Goal: Task Accomplishment & Management: Complete application form

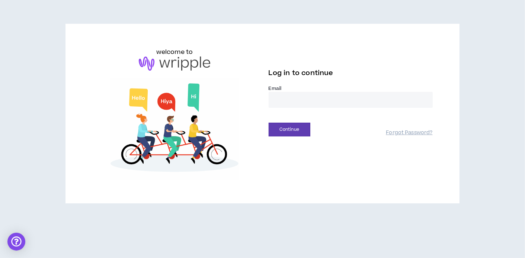
click at [287, 99] on input "email" at bounding box center [351, 100] width 164 height 16
type input "**********"
click at [285, 128] on button "Continue" at bounding box center [290, 130] width 42 height 14
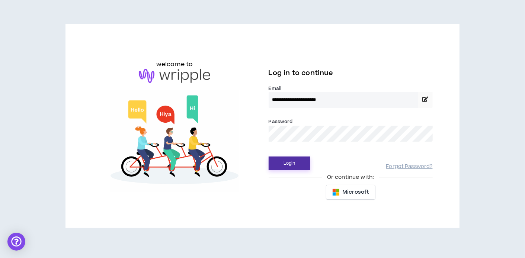
click at [296, 168] on button "Login" at bounding box center [290, 164] width 42 height 14
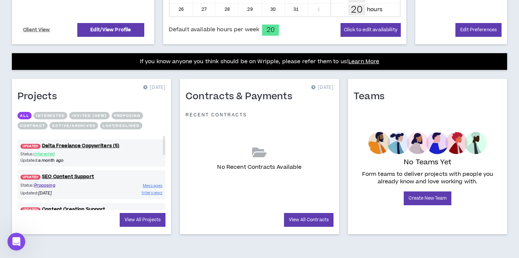
scroll to position [243, 0]
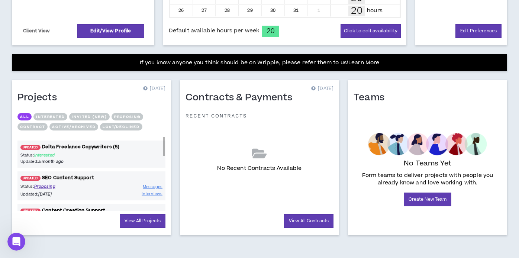
click at [69, 176] on link "UPDATED! SEO Content Support" at bounding box center [91, 178] width 148 height 7
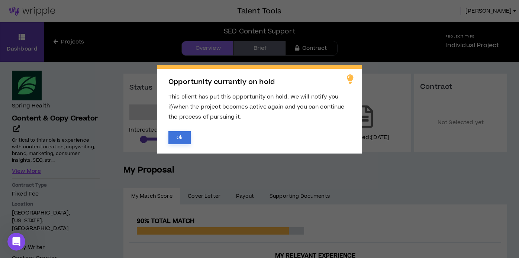
click at [182, 137] on button "Ok" at bounding box center [180, 137] width 22 height 13
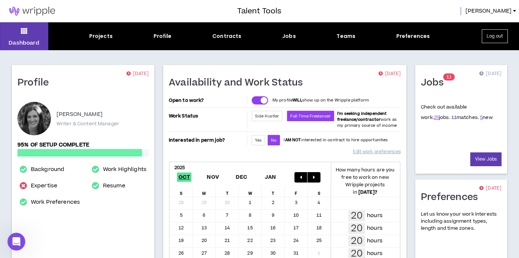
click at [452, 118] on link "11" at bounding box center [454, 117] width 5 height 7
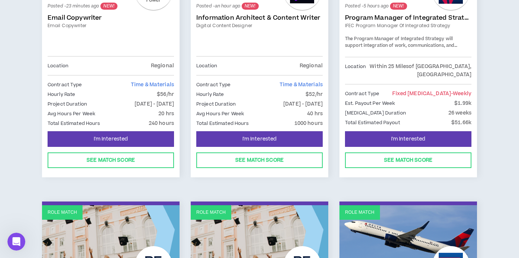
scroll to position [223, 0]
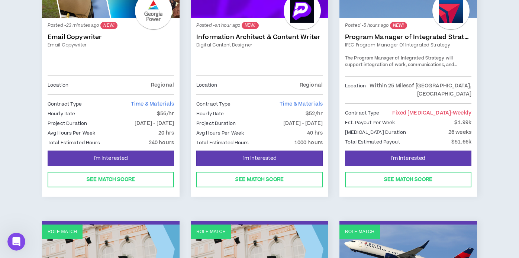
click at [79, 37] on link "Email Copywriter" at bounding box center [111, 36] width 127 height 7
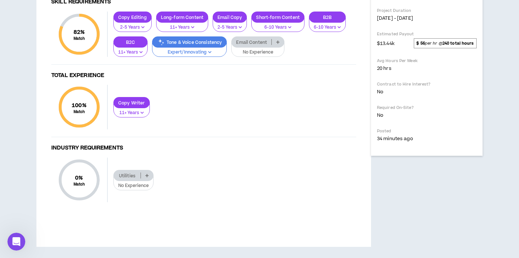
scroll to position [335, 0]
click at [277, 45] on p at bounding box center [278, 42] width 12 height 6
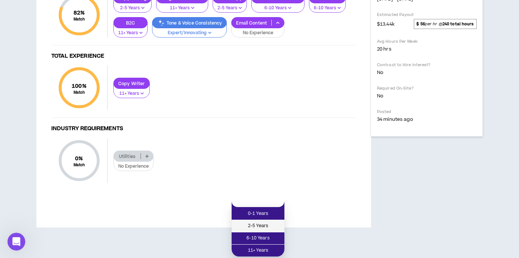
click at [262, 222] on span "2-5 Years" at bounding box center [258, 226] width 44 height 8
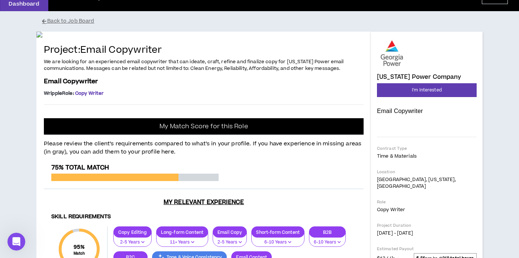
scroll to position [24, 0]
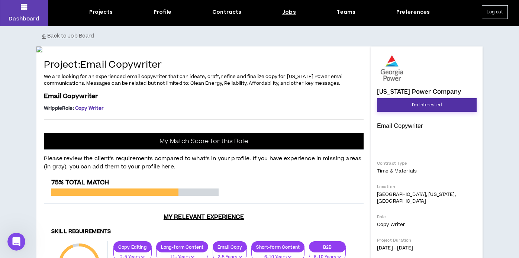
click at [439, 102] on span "I'm Interested" at bounding box center [427, 105] width 30 height 7
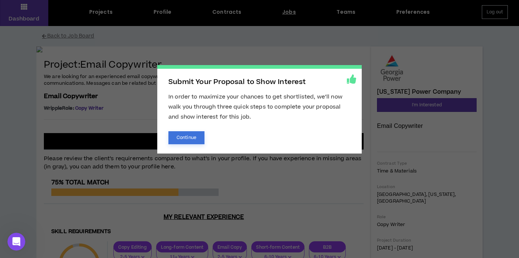
click at [189, 140] on button "Continue" at bounding box center [187, 137] width 36 height 13
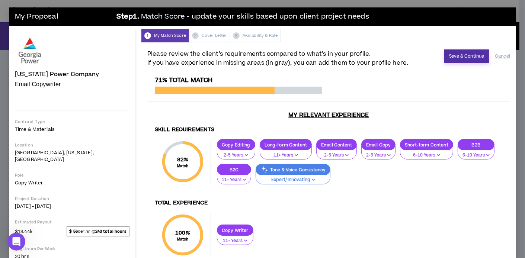
click at [457, 56] on button "Save & Continue" at bounding box center [466, 56] width 45 height 14
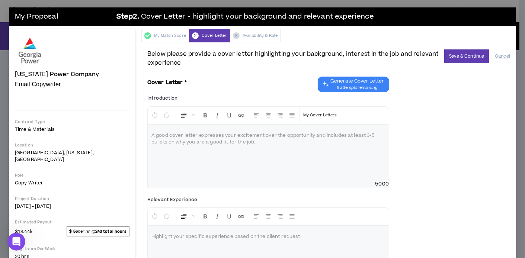
click at [341, 84] on span "Generate Cover Letter" at bounding box center [357, 81] width 54 height 6
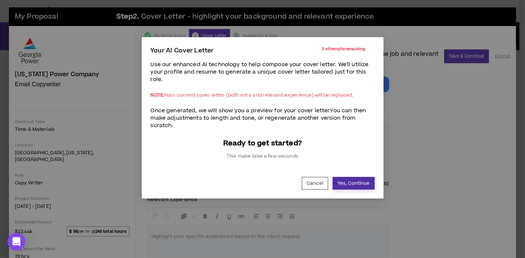
click at [350, 182] on button "Yes, Continue" at bounding box center [354, 183] width 42 height 13
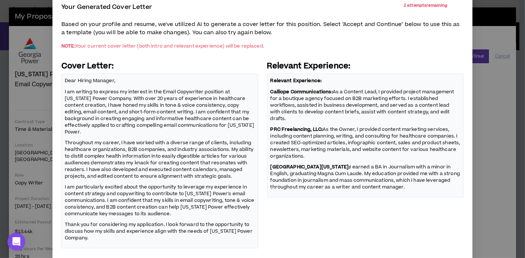
scroll to position [75, 0]
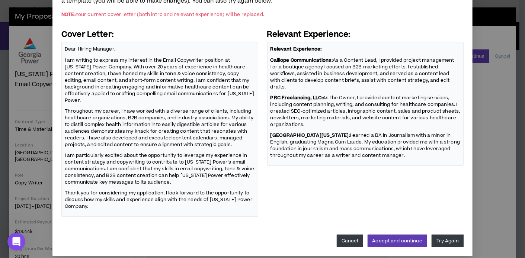
click at [345, 236] on button "Cancel" at bounding box center [350, 241] width 26 height 13
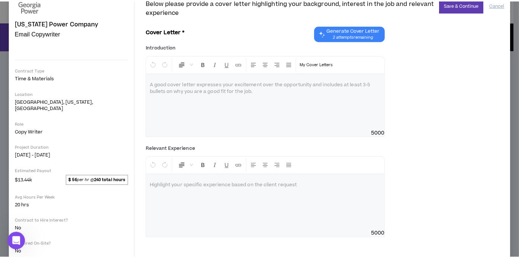
scroll to position [0, 0]
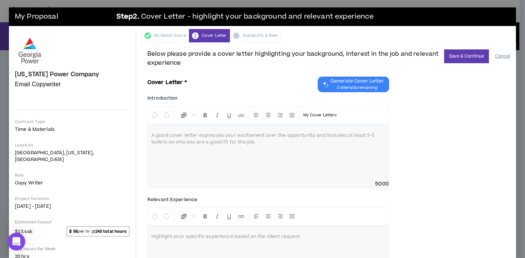
drag, startPoint x: 499, startPoint y: 53, endPoint x: 490, endPoint y: 59, distance: 11.2
click at [499, 53] on button "Cancel" at bounding box center [502, 56] width 15 height 13
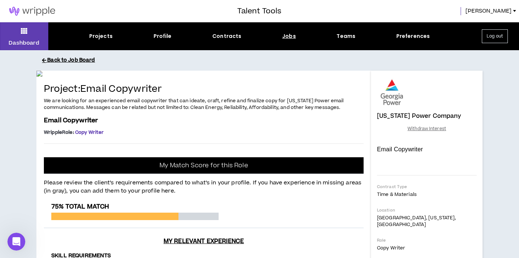
drag, startPoint x: 64, startPoint y: 57, endPoint x: 93, endPoint y: 47, distance: 30.6
click at [66, 55] on button "Back to Job Board" at bounding box center [265, 60] width 447 height 13
click at [76, 58] on button "Back to Job Board" at bounding box center [265, 60] width 447 height 13
click at [57, 58] on button "Back to Job Board" at bounding box center [265, 60] width 447 height 13
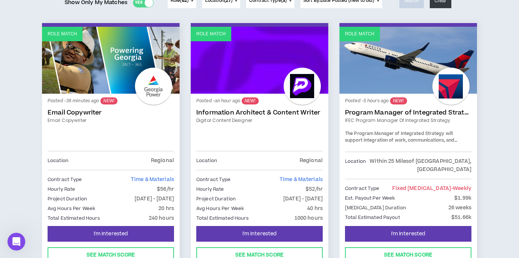
scroll to position [112, 0]
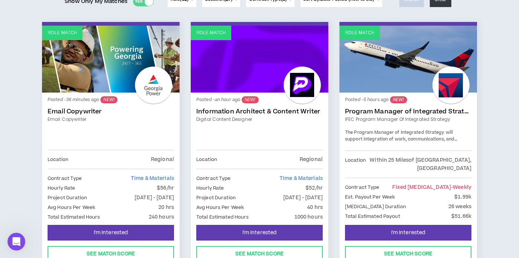
click at [266, 111] on link "Information Architect & Content Writer" at bounding box center [259, 111] width 127 height 7
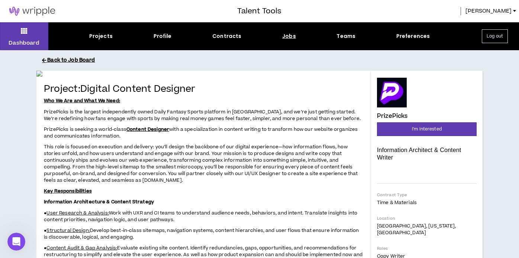
click at [70, 59] on button "Back to Job Board" at bounding box center [265, 60] width 447 height 13
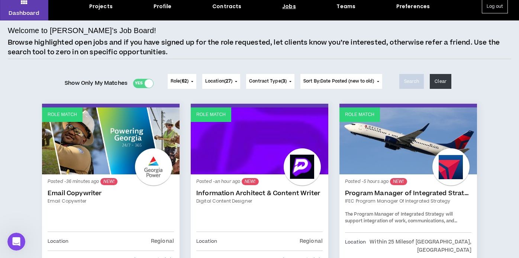
scroll to position [149, 0]
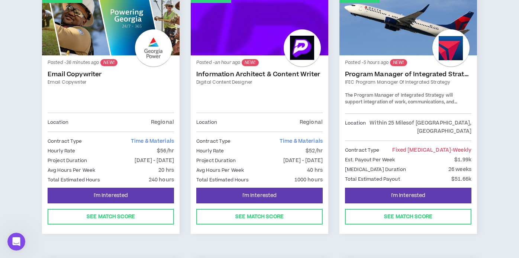
click at [372, 74] on link "Program Manager of Integrated Strategy" at bounding box center [408, 74] width 127 height 7
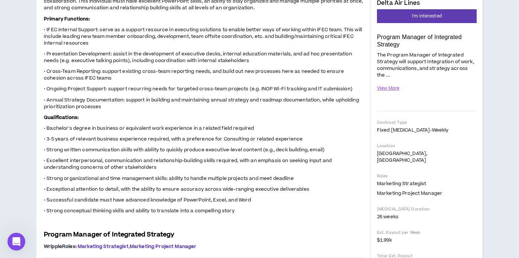
scroll to position [112, 0]
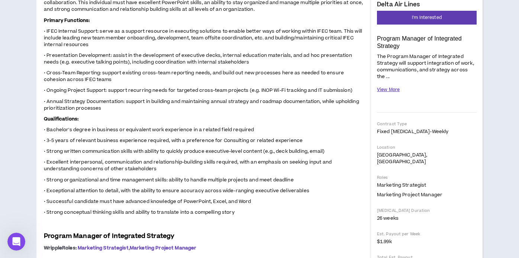
click at [386, 87] on button "View More" at bounding box center [388, 89] width 23 height 13
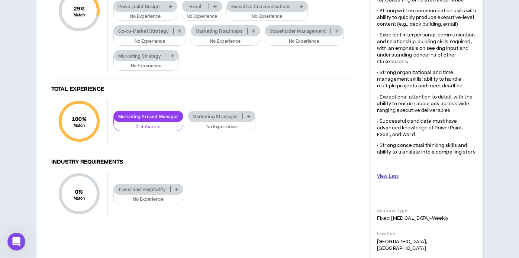
scroll to position [558, 0]
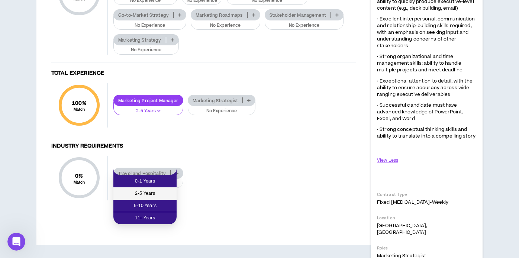
click at [148, 188] on li "2-5 Years" at bounding box center [144, 194] width 63 height 12
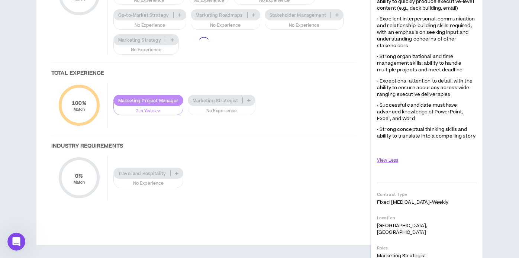
click at [223, 167] on div at bounding box center [204, 43] width 320 height 343
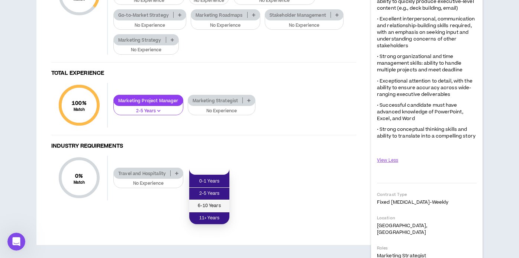
click at [218, 204] on span "6-10 Years" at bounding box center [209, 206] width 31 height 8
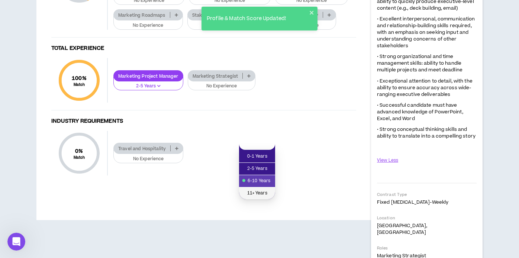
click at [262, 189] on span "11+ Years" at bounding box center [257, 193] width 27 height 8
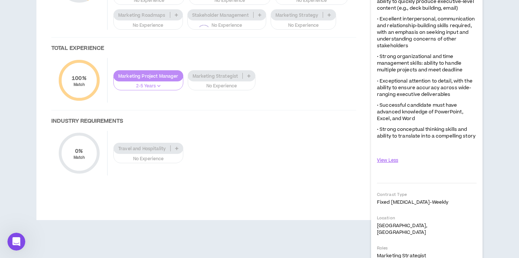
click at [175, 191] on div at bounding box center [204, 31] width 320 height 318
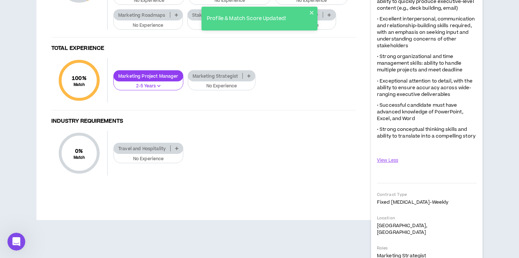
click at [176, 17] on icon at bounding box center [176, 15] width 3 height 4
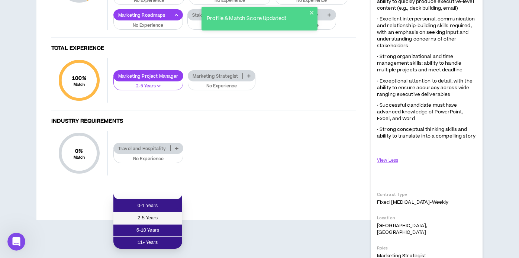
click at [168, 215] on span "2-5 Years" at bounding box center [148, 218] width 60 height 8
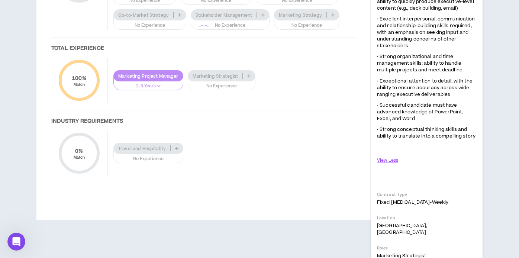
click at [333, 191] on div at bounding box center [204, 31] width 320 height 318
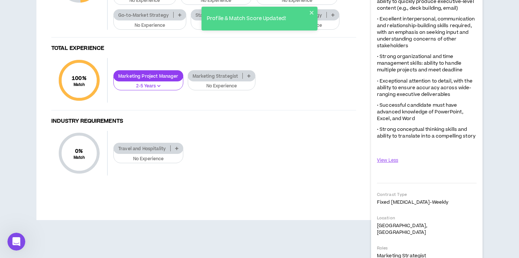
click at [335, 18] on p at bounding box center [333, 15] width 12 height 6
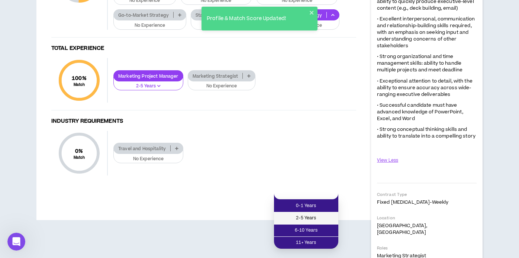
click at [319, 214] on span "2-5 Years" at bounding box center [306, 218] width 55 height 8
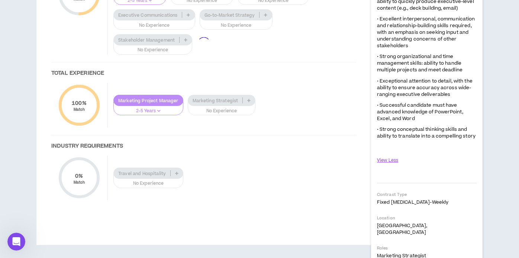
scroll to position [633, 0]
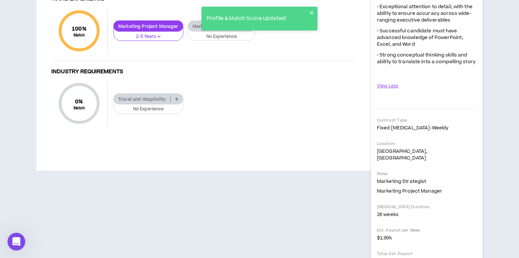
click at [250, 29] on p at bounding box center [249, 26] width 12 height 6
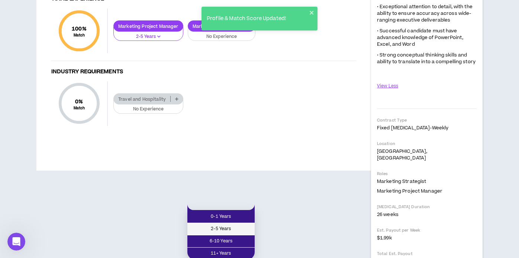
click at [240, 227] on span "2-5 Years" at bounding box center [221, 229] width 58 height 8
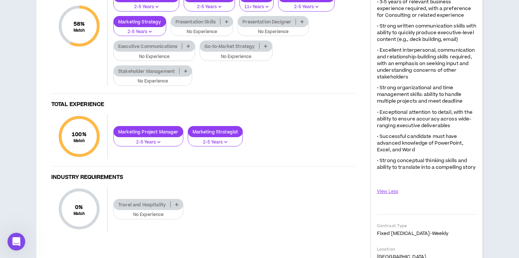
scroll to position [670, 0]
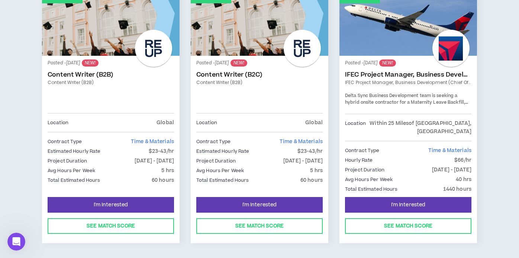
scroll to position [409, 0]
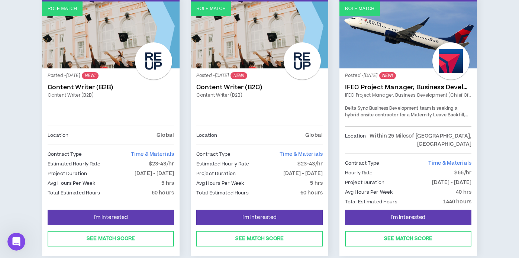
click at [61, 84] on link "Content Writer (B2B)" at bounding box center [111, 87] width 127 height 7
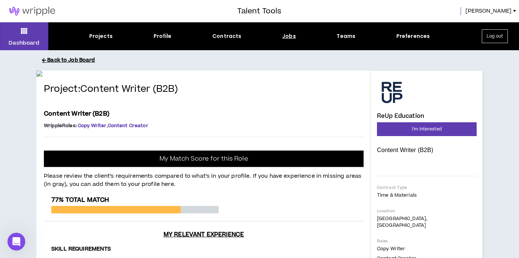
click at [65, 59] on button "Back to Job Board" at bounding box center [265, 60] width 447 height 13
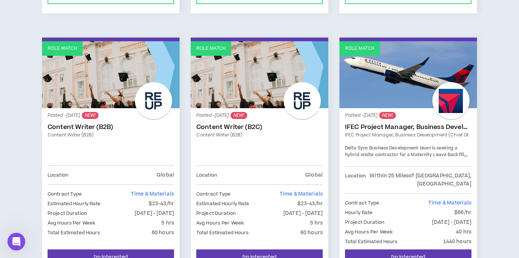
scroll to position [372, 0]
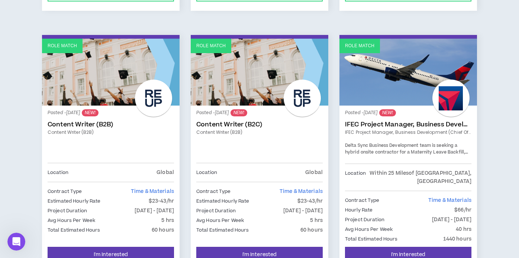
click at [215, 122] on link "Content Writer (B2C)" at bounding box center [259, 124] width 127 height 7
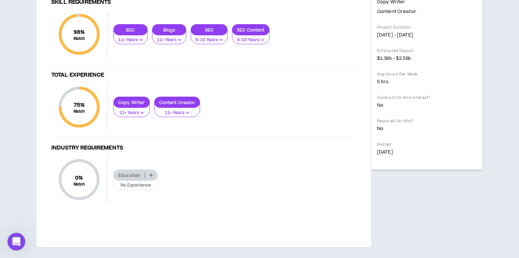
scroll to position [427, 0]
drag, startPoint x: 153, startPoint y: 173, endPoint x: 156, endPoint y: 169, distance: 5.0
click at [154, 172] on p at bounding box center [151, 175] width 12 height 6
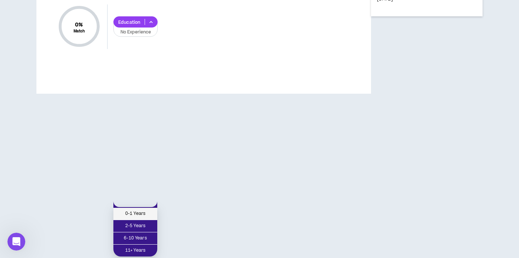
click at [138, 210] on span "0-1 Years" at bounding box center [135, 214] width 35 height 8
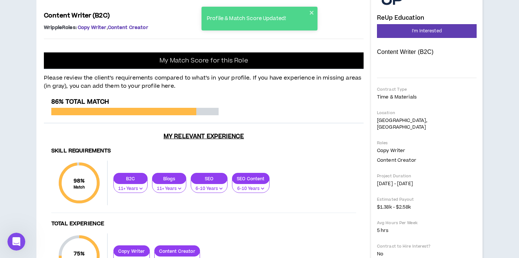
scroll to position [0, 0]
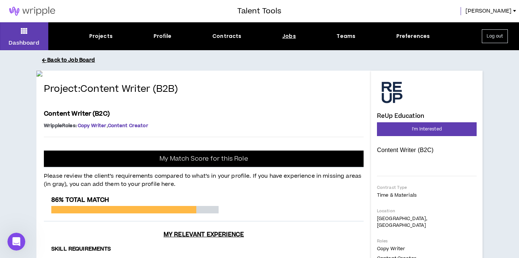
click at [60, 60] on button "Back to Job Board" at bounding box center [265, 60] width 447 height 13
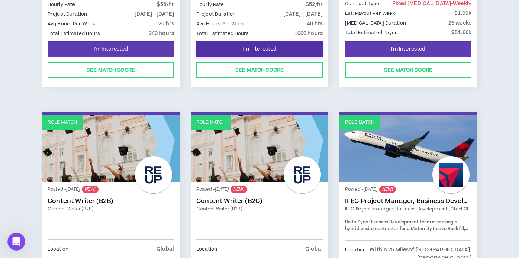
scroll to position [372, 0]
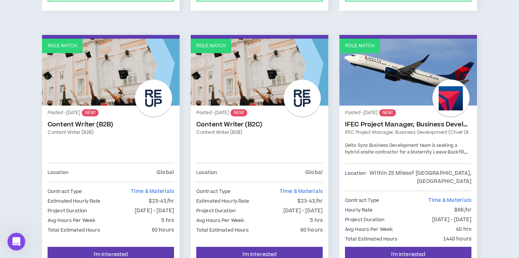
click at [384, 125] on link "IFEC Project Manager, Business Development (Chief of Staff)" at bounding box center [408, 124] width 127 height 7
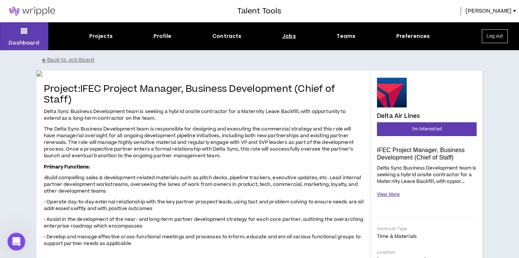
click at [391, 193] on button "View More" at bounding box center [388, 194] width 23 height 13
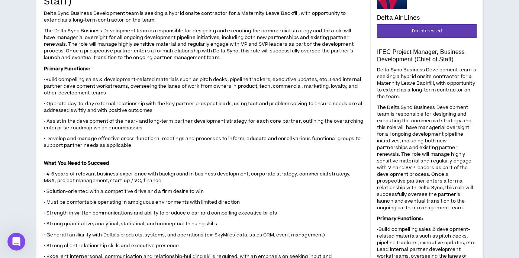
scroll to position [112, 0]
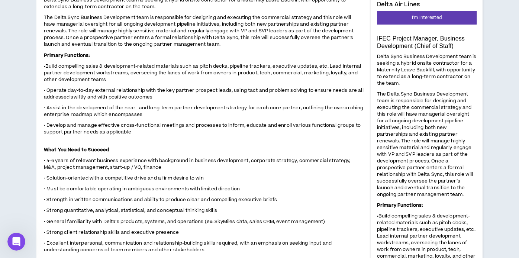
click at [409, 167] on span "The Delta Sync Business Development team is responsible for designing and execu…" at bounding box center [425, 144] width 96 height 107
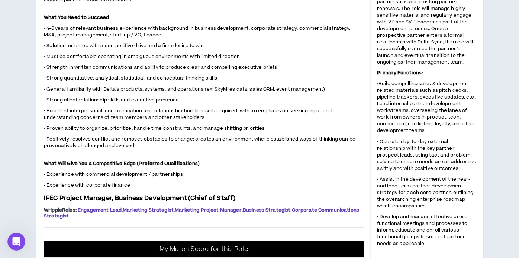
scroll to position [260, 0]
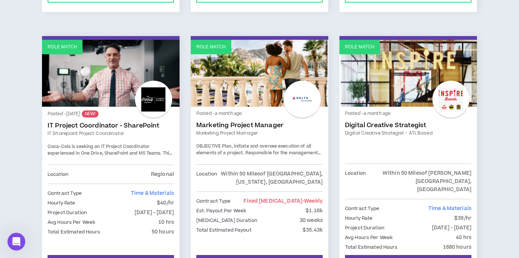
scroll to position [707, 0]
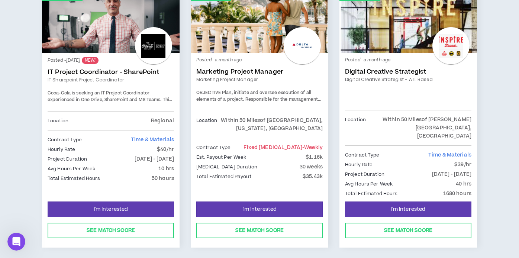
click at [218, 68] on link "Marketing Project Manager" at bounding box center [259, 71] width 127 height 7
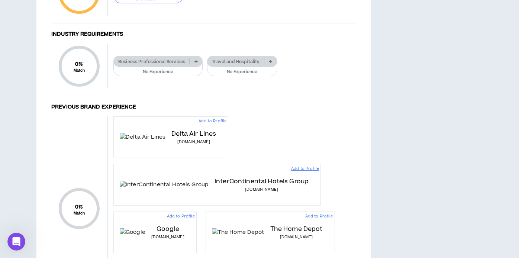
scroll to position [595, 0]
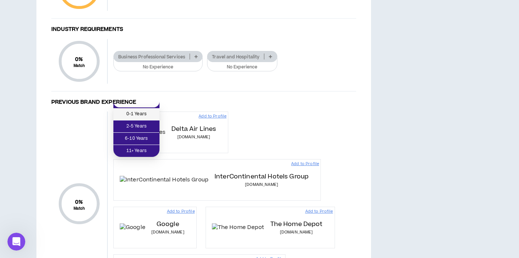
click at [147, 113] on span "0-1 Years" at bounding box center [136, 114] width 37 height 8
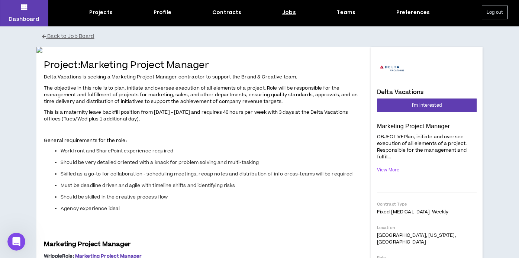
scroll to position [0, 0]
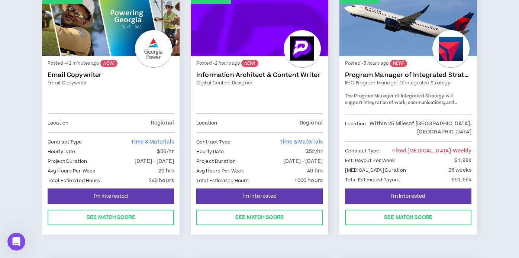
scroll to position [149, 0]
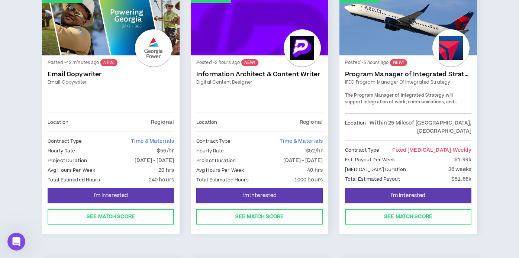
click at [56, 75] on link "Email Copywriter" at bounding box center [111, 74] width 127 height 7
